Goal: Communication & Community: Share content

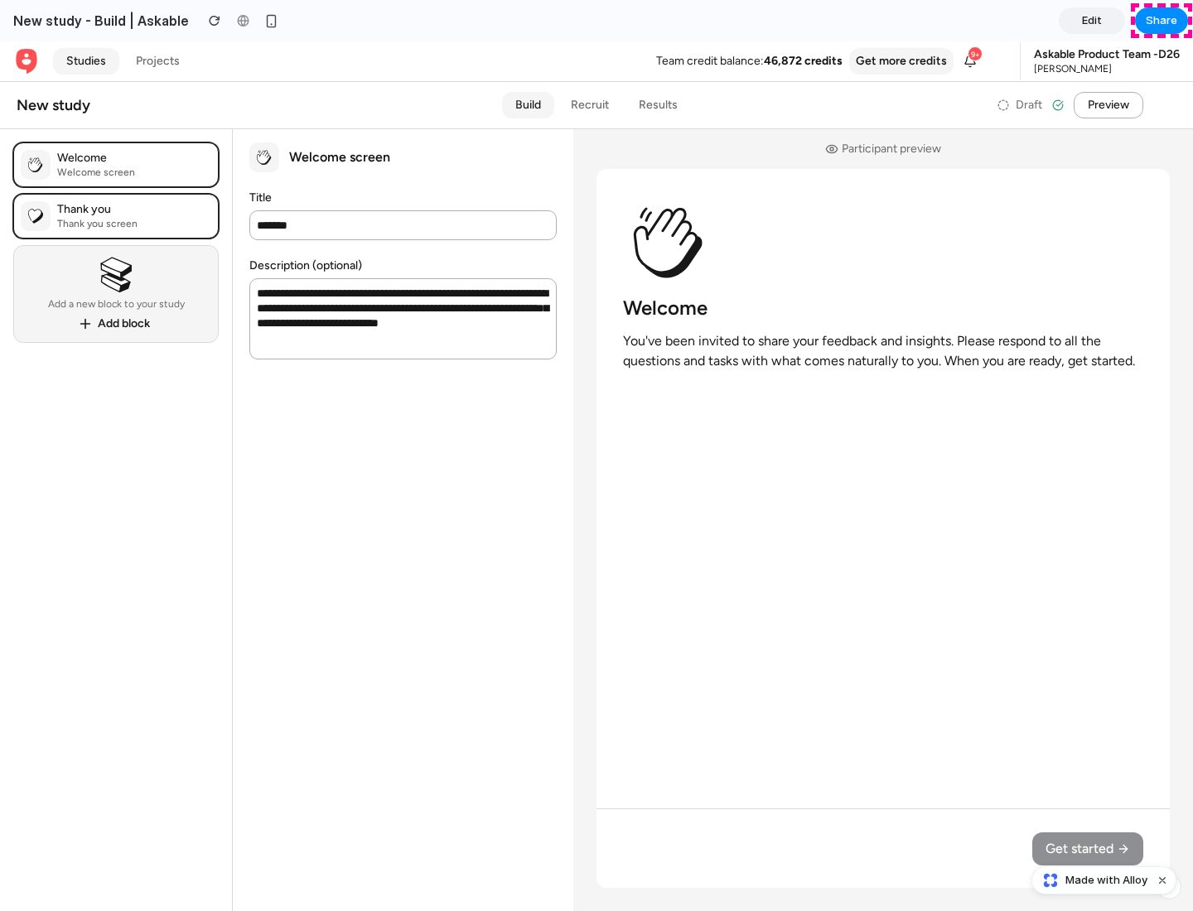
click at [1161, 21] on span "Share" at bounding box center [1160, 20] width 31 height 17
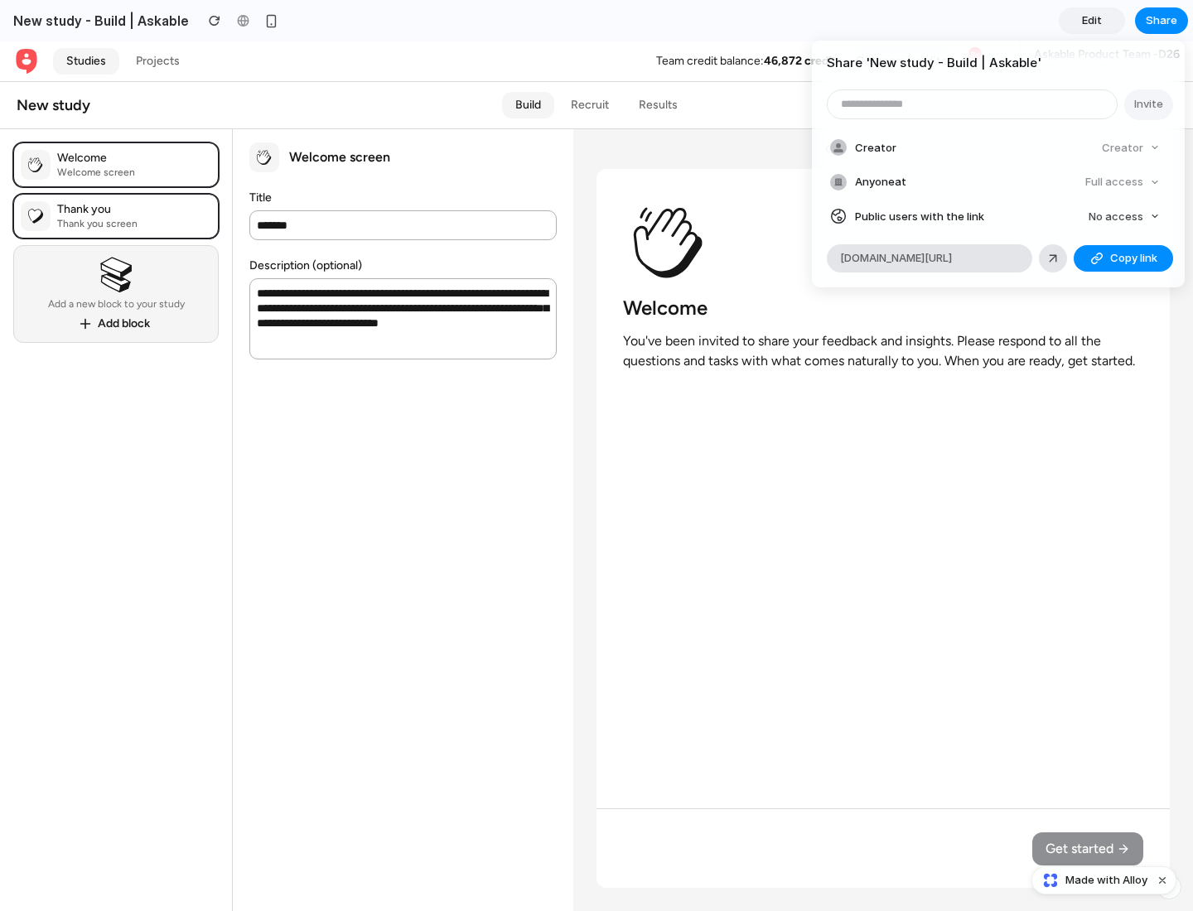
click at [1123, 258] on span "Copy link" at bounding box center [1133, 258] width 47 height 17
click at [1106, 880] on div "Share ' New study - Build | Askable ' Invite Creator Creator Anyone at Full acc…" at bounding box center [596, 455] width 1193 height 911
